Goal: Information Seeking & Learning: Understand process/instructions

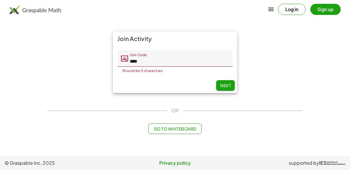
click at [136, 61] on input "****" at bounding box center [180, 58] width 104 height 16
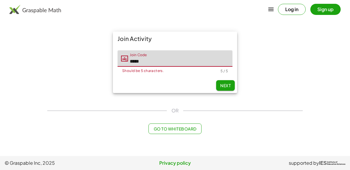
type input "*****"
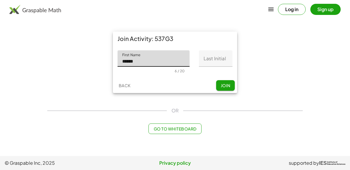
type input "******"
click at [205, 59] on input "Last Initial" at bounding box center [216, 58] width 34 height 16
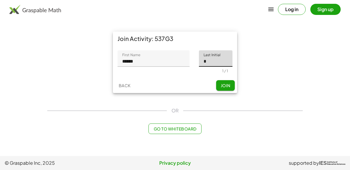
type input "*"
click at [221, 83] on span "Join" at bounding box center [226, 85] width 10 height 5
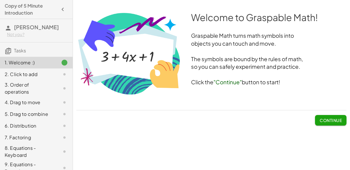
click at [336, 116] on button "Continue" at bounding box center [331, 120] width 32 height 11
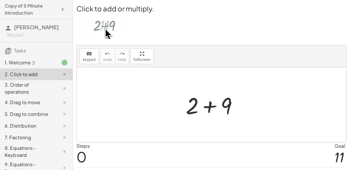
click at [205, 104] on div at bounding box center [214, 105] width 62 height 30
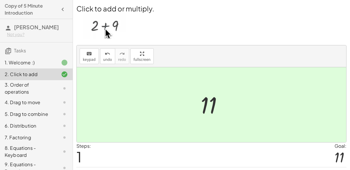
click at [165, 129] on div at bounding box center [212, 104] width 270 height 75
click at [199, 94] on div at bounding box center [214, 104] width 32 height 29
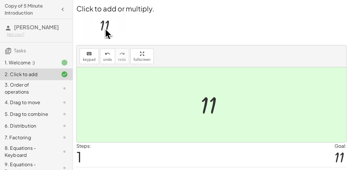
click at [199, 94] on div at bounding box center [214, 104] width 32 height 29
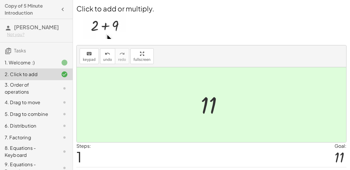
click at [199, 94] on div at bounding box center [214, 104] width 32 height 29
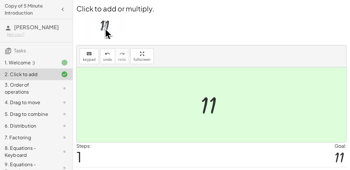
click at [199, 94] on div at bounding box center [214, 104] width 32 height 29
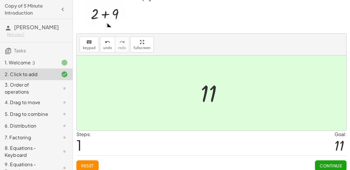
click at [332, 163] on span "Continue" at bounding box center [331, 165] width 22 height 5
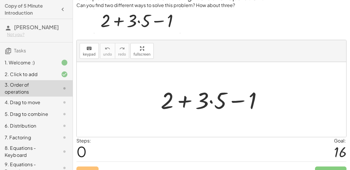
scroll to position [14, 0]
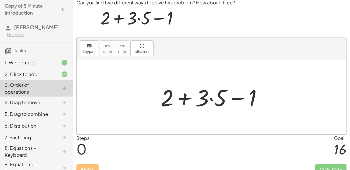
click at [198, 105] on div at bounding box center [214, 97] width 112 height 30
click at [195, 94] on div at bounding box center [214, 97] width 112 height 30
drag, startPoint x: 209, startPoint y: 97, endPoint x: 157, endPoint y: 97, distance: 52.2
click at [157, 97] on div "· 5 + 2 + · 3 · 5 − 1" at bounding box center [211, 96] width 119 height 33
click at [210, 98] on div at bounding box center [214, 97] width 112 height 30
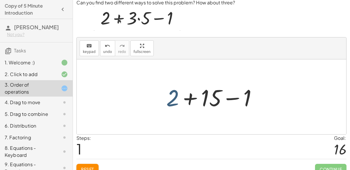
click at [173, 102] on div at bounding box center [213, 97] width 101 height 30
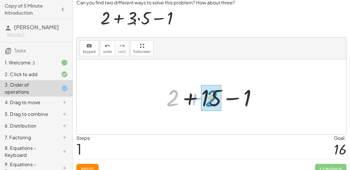
drag, startPoint x: 173, startPoint y: 102, endPoint x: 212, endPoint y: 102, distance: 38.8
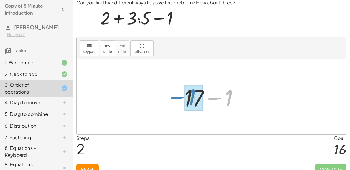
drag, startPoint x: 228, startPoint y: 100, endPoint x: 190, endPoint y: 98, distance: 38.0
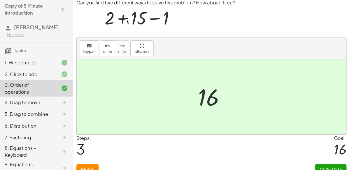
click at [337, 167] on span "Continue" at bounding box center [331, 168] width 22 height 5
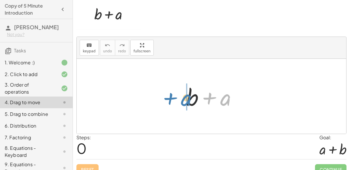
drag, startPoint x: 226, startPoint y: 99, endPoint x: 189, endPoint y: 98, distance: 36.8
click at [189, 98] on div at bounding box center [213, 96] width 61 height 30
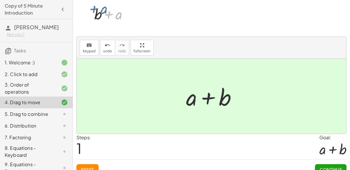
scroll to position [21, 0]
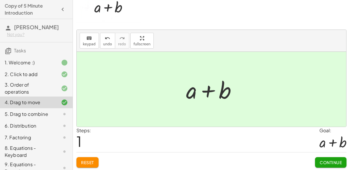
click at [331, 159] on span "Continue" at bounding box center [331, 161] width 22 height 5
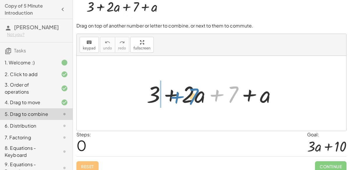
drag, startPoint x: 235, startPoint y: 91, endPoint x: 196, endPoint y: 93, distance: 39.7
click at [196, 93] on div at bounding box center [214, 93] width 140 height 30
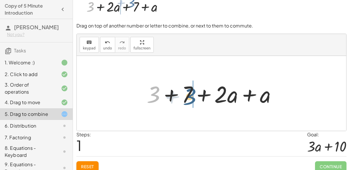
drag, startPoint x: 150, startPoint y: 94, endPoint x: 188, endPoint y: 96, distance: 38.0
click at [188, 96] on div at bounding box center [214, 93] width 140 height 30
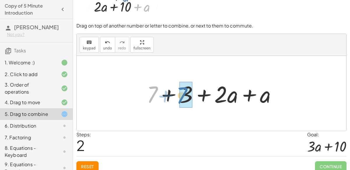
drag, startPoint x: 150, startPoint y: 95, endPoint x: 181, endPoint y: 96, distance: 30.7
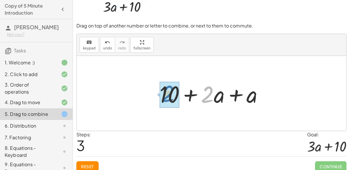
drag, startPoint x: 206, startPoint y: 95, endPoint x: 166, endPoint y: 94, distance: 39.7
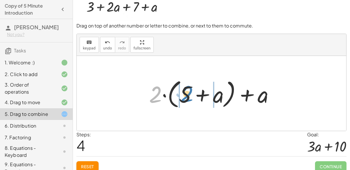
drag, startPoint x: 157, startPoint y: 91, endPoint x: 189, endPoint y: 90, distance: 31.5
click at [189, 90] on div at bounding box center [213, 93] width 135 height 34
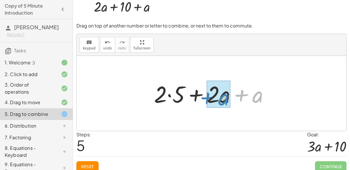
drag, startPoint x: 254, startPoint y: 97, endPoint x: 220, endPoint y: 99, distance: 34.5
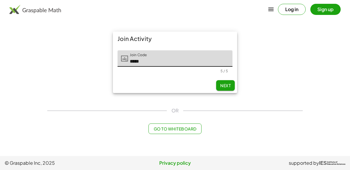
type input "*****"
click at [229, 84] on span "Next" at bounding box center [225, 85] width 11 height 5
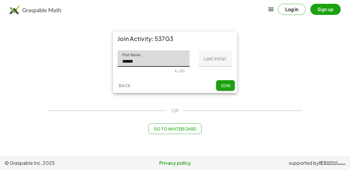
type input "******"
click at [208, 56] on input "Last Initial" at bounding box center [216, 58] width 34 height 16
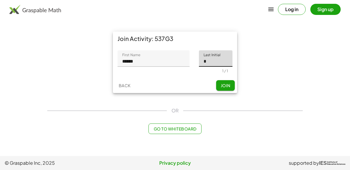
type input "*"
click at [229, 85] on span "Join" at bounding box center [226, 85] width 10 height 5
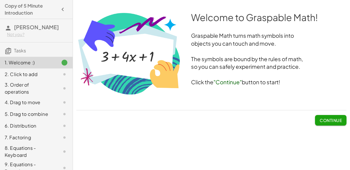
click at [334, 120] on span "Continue" at bounding box center [331, 119] width 22 height 5
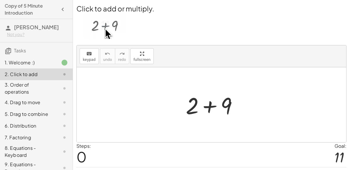
click at [210, 106] on div at bounding box center [214, 105] width 62 height 30
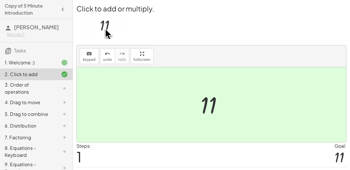
scroll to position [15, 0]
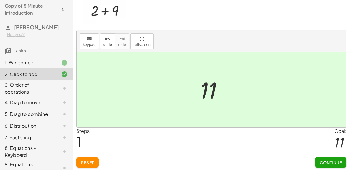
click at [341, 165] on button "Continue" at bounding box center [331, 162] width 32 height 11
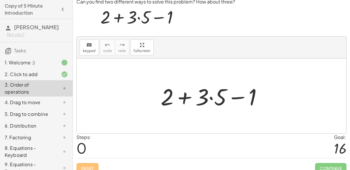
scroll to position [20, 0]
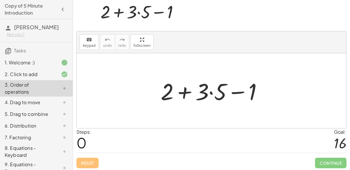
click at [183, 90] on div at bounding box center [214, 91] width 112 height 30
click at [242, 90] on div at bounding box center [214, 91] width 112 height 30
drag, startPoint x: 252, startPoint y: 90, endPoint x: 257, endPoint y: 91, distance: 4.8
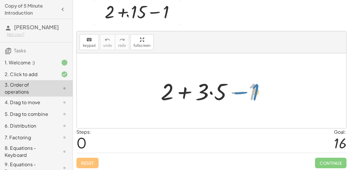
click at [257, 91] on div at bounding box center [214, 91] width 112 height 30
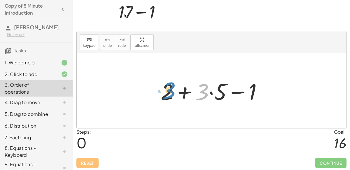
drag, startPoint x: 207, startPoint y: 93, endPoint x: 172, endPoint y: 92, distance: 35.1
click at [172, 92] on div at bounding box center [214, 91] width 112 height 30
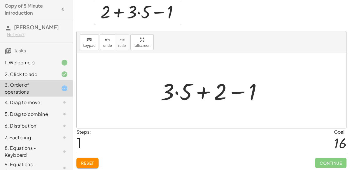
click at [175, 93] on div at bounding box center [214, 91] width 112 height 30
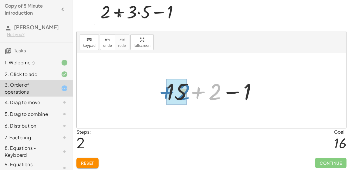
drag, startPoint x: 214, startPoint y: 97, endPoint x: 182, endPoint y: 97, distance: 31.8
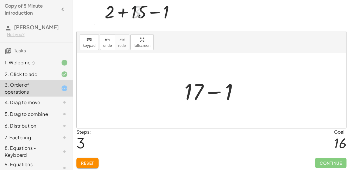
click at [211, 91] on div at bounding box center [214, 91] width 65 height 30
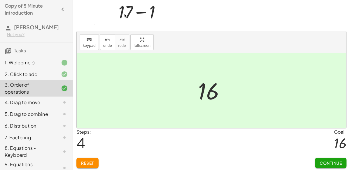
click at [331, 161] on span "Continue" at bounding box center [331, 162] width 22 height 5
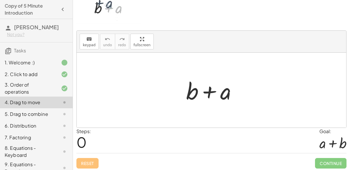
click at [207, 91] on div at bounding box center [213, 90] width 61 height 30
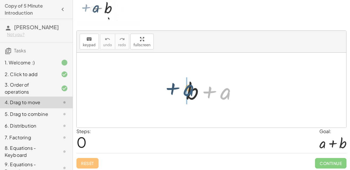
drag, startPoint x: 222, startPoint y: 93, endPoint x: 184, endPoint y: 89, distance: 38.4
click at [184, 89] on div at bounding box center [213, 90] width 61 height 30
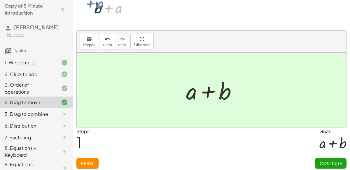
click at [207, 90] on div at bounding box center [213, 90] width 61 height 30
click at [336, 163] on span "Continue" at bounding box center [331, 162] width 22 height 5
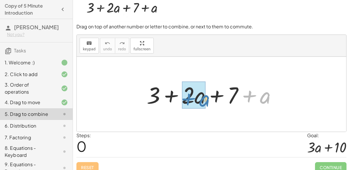
drag, startPoint x: 266, startPoint y: 96, endPoint x: 200, endPoint y: 98, distance: 66.0
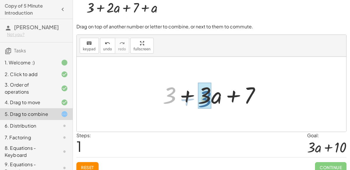
drag, startPoint x: 168, startPoint y: 90, endPoint x: 205, endPoint y: 94, distance: 36.6
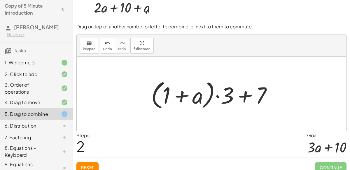
click at [90, 164] on span "Reset" at bounding box center [87, 166] width 13 height 5
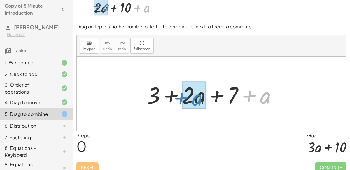
drag, startPoint x: 263, startPoint y: 97, endPoint x: 195, endPoint y: 99, distance: 67.4
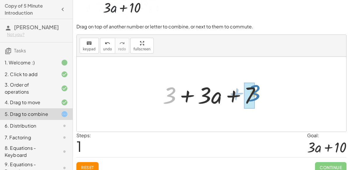
drag, startPoint x: 170, startPoint y: 93, endPoint x: 254, endPoint y: 91, distance: 84.1
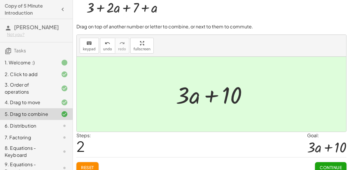
click at [333, 162] on button "Continue" at bounding box center [331, 167] width 32 height 11
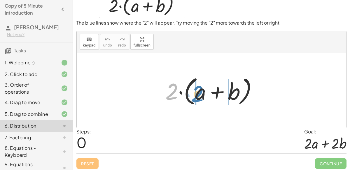
drag, startPoint x: 168, startPoint y: 95, endPoint x: 194, endPoint y: 97, distance: 26.4
click at [194, 97] on div at bounding box center [214, 91] width 102 height 34
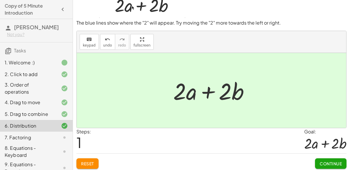
click at [336, 163] on span "Continue" at bounding box center [331, 163] width 22 height 5
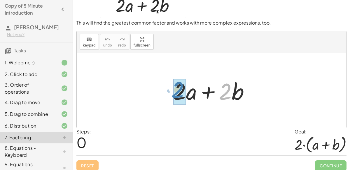
drag, startPoint x: 226, startPoint y: 90, endPoint x: 179, endPoint y: 90, distance: 47.6
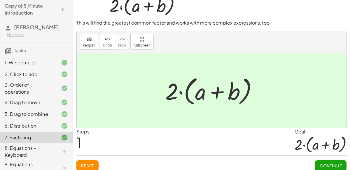
click at [336, 160] on button "Continue" at bounding box center [331, 165] width 32 height 11
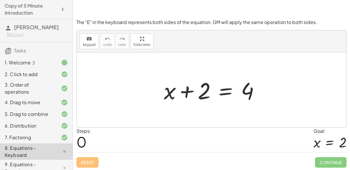
scroll to position [50, 0]
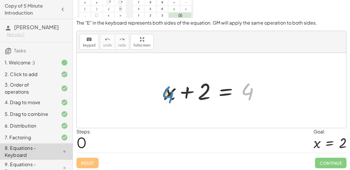
drag, startPoint x: 249, startPoint y: 95, endPoint x: 170, endPoint y: 97, distance: 79.4
click at [170, 97] on div at bounding box center [214, 90] width 106 height 30
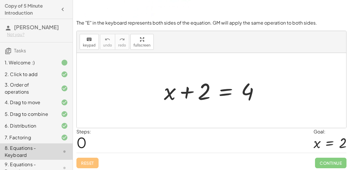
click at [186, 91] on div at bounding box center [214, 90] width 106 height 30
drag, startPoint x: 249, startPoint y: 93, endPoint x: 207, endPoint y: 78, distance: 44.4
click at [207, 78] on div at bounding box center [214, 90] width 106 height 30
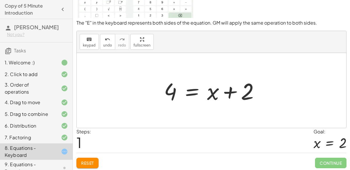
click at [191, 91] on div at bounding box center [214, 90] width 106 height 30
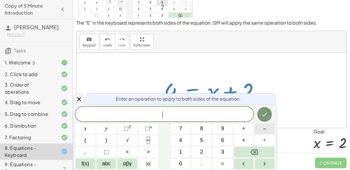
click at [270, 126] on button "–" at bounding box center [265, 128] width 20 height 10
click at [205, 149] on button "2" at bounding box center [202, 151] width 20 height 10
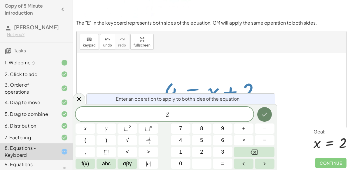
click at [269, 111] on button "Done" at bounding box center [264, 114] width 15 height 15
click at [267, 116] on icon "Done" at bounding box center [264, 114] width 7 height 7
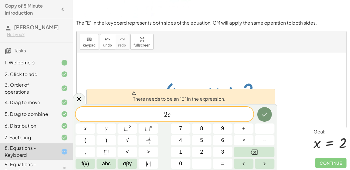
click at [234, 107] on div "− 2 e ​" at bounding box center [165, 114] width 178 height 15
click at [266, 114] on icon "Done" at bounding box center [264, 114] width 5 height 4
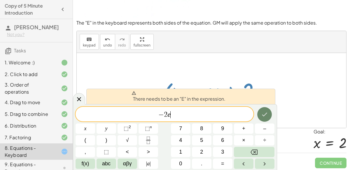
click at [266, 114] on icon "Done" at bounding box center [264, 114] width 5 height 4
click at [0, 0] on div "To solve an equation, click the "=" sign. Then type in the keyboard. The "E" in…" at bounding box center [0, 0] width 0 height 0
click at [192, 114] on span "− 2 e" at bounding box center [165, 114] width 178 height 8
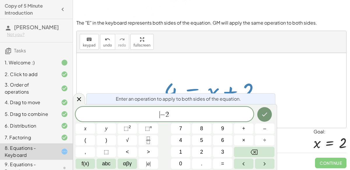
click at [160, 114] on span "−" at bounding box center [163, 114] width 6 height 7
click at [265, 114] on icon "Done" at bounding box center [264, 114] width 7 height 7
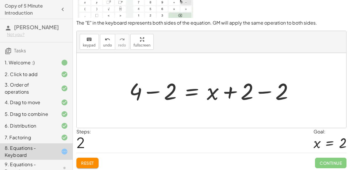
click at [264, 89] on div at bounding box center [213, 90] width 175 height 30
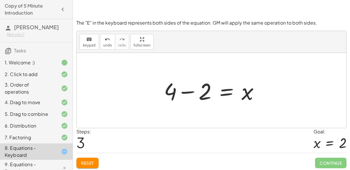
click at [191, 90] on div at bounding box center [214, 90] width 106 height 30
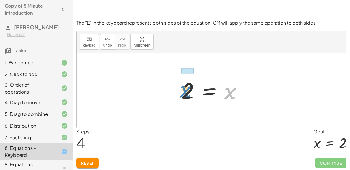
drag, startPoint x: 230, startPoint y: 91, endPoint x: 186, endPoint y: 90, distance: 44.4
click at [186, 90] on div at bounding box center [213, 90] width 71 height 29
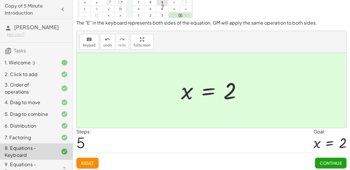
click at [326, 162] on span "Continue" at bounding box center [331, 162] width 22 height 5
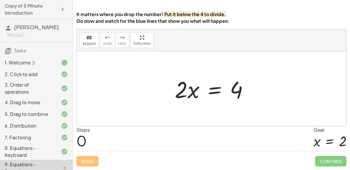
scroll to position [47, 0]
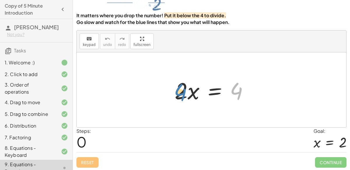
drag, startPoint x: 233, startPoint y: 92, endPoint x: 177, endPoint y: 93, distance: 55.7
click at [177, 93] on div at bounding box center [214, 90] width 84 height 30
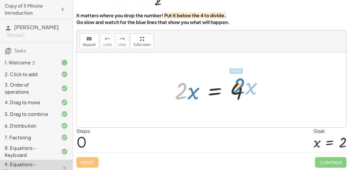
drag, startPoint x: 177, startPoint y: 93, endPoint x: 234, endPoint y: 90, distance: 57.0
click at [234, 90] on div at bounding box center [214, 90] width 84 height 30
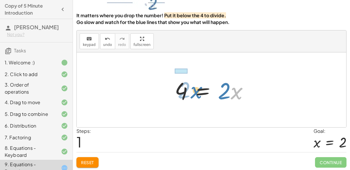
drag, startPoint x: 237, startPoint y: 90, endPoint x: 194, endPoint y: 88, distance: 42.3
click at [194, 88] on div at bounding box center [214, 90] width 84 height 30
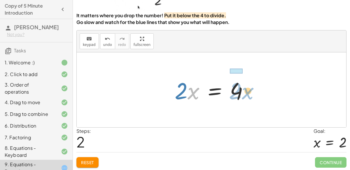
drag, startPoint x: 192, startPoint y: 89, endPoint x: 245, endPoint y: 89, distance: 52.8
click at [245, 89] on div at bounding box center [214, 90] width 84 height 30
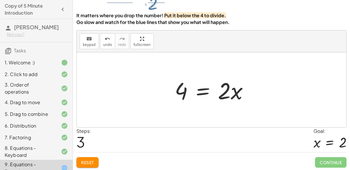
click at [233, 92] on div at bounding box center [214, 90] width 84 height 30
drag, startPoint x: 186, startPoint y: 86, endPoint x: 232, endPoint y: 60, distance: 52.7
click at [232, 60] on div "· 2 · x = 4 4 = · 2 · x · 2 · x = 4 4 · 2 · x = 4" at bounding box center [212, 89] width 270 height 75
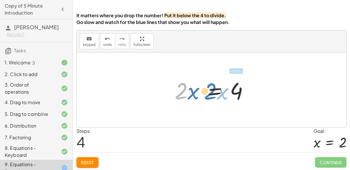
drag, startPoint x: 185, startPoint y: 89, endPoint x: 214, endPoint y: 89, distance: 29.5
click at [214, 89] on div at bounding box center [214, 90] width 84 height 30
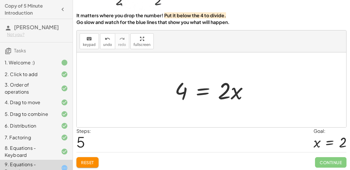
click at [213, 86] on div at bounding box center [214, 90] width 84 height 30
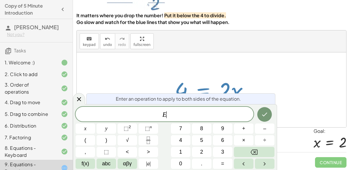
click at [213, 86] on div at bounding box center [214, 90] width 84 height 30
click at [266, 111] on icon "Done" at bounding box center [264, 114] width 7 height 7
click at [79, 94] on div at bounding box center [79, 98] width 12 height 11
